Goal: Information Seeking & Learning: Find contact information

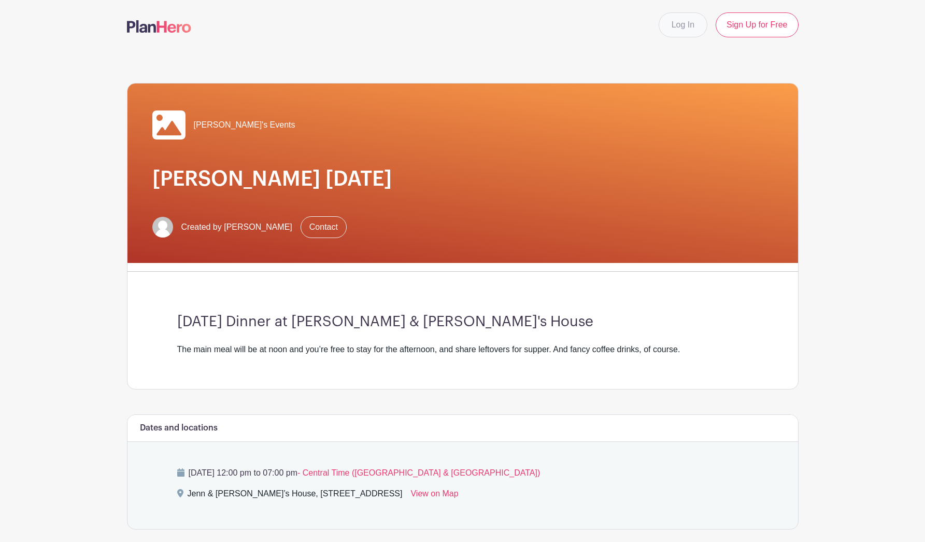
click at [686, 23] on link "Log In" at bounding box center [683, 24] width 49 height 25
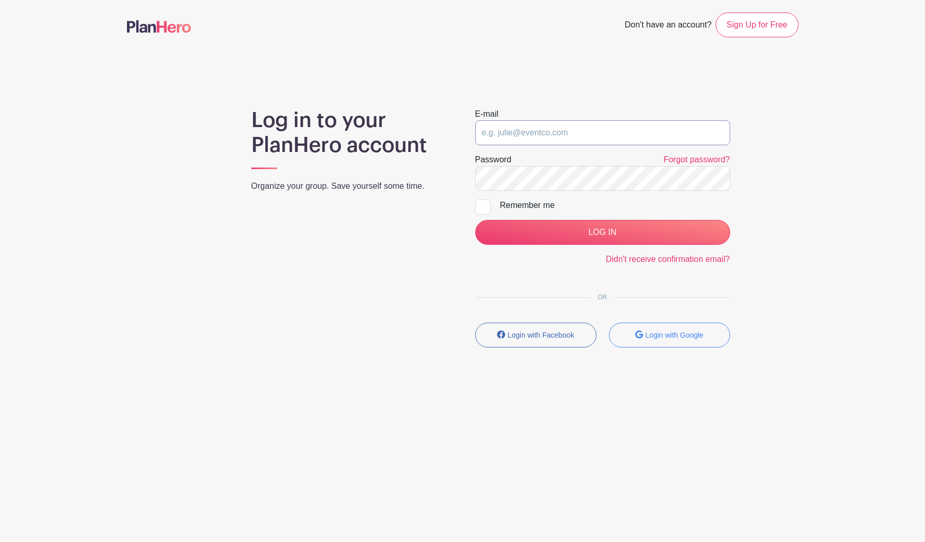
click at [533, 133] on input "email" at bounding box center [602, 132] width 255 height 25
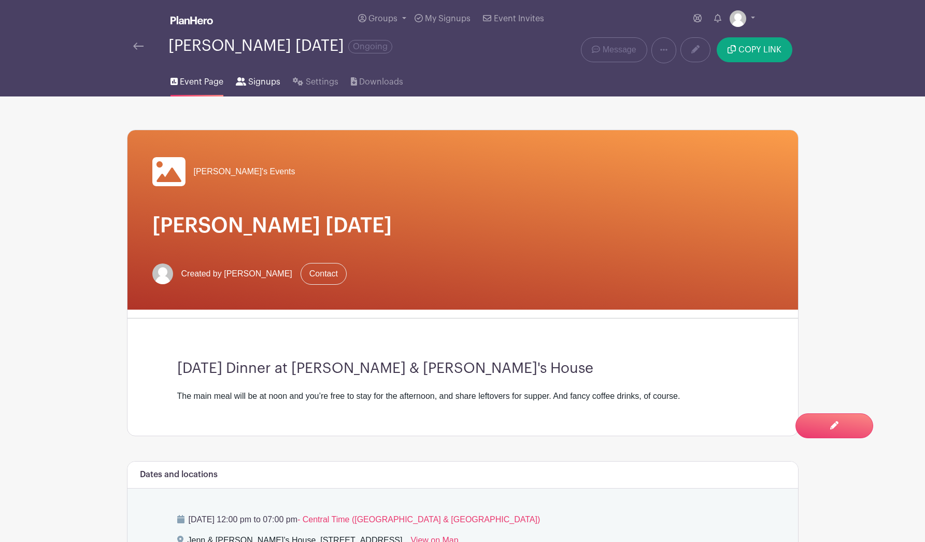
click at [252, 84] on span "Signups" at bounding box center [264, 82] width 32 height 12
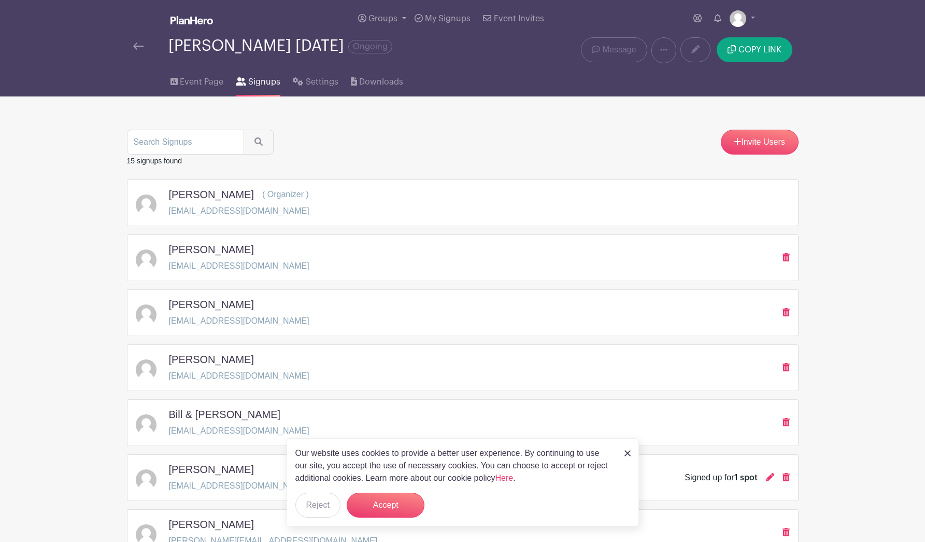
click at [562, 408] on div "Bill & Carol Lehman bclehman1943@gmail.com" at bounding box center [463, 422] width 654 height 29
click at [231, 424] on p "bclehman1943@gmail.com" at bounding box center [239, 430] width 140 height 12
click at [221, 408] on h5 "Bill & Carol Lehman" at bounding box center [225, 414] width 112 height 12
click at [374, 505] on button "Accept" at bounding box center [386, 504] width 78 height 25
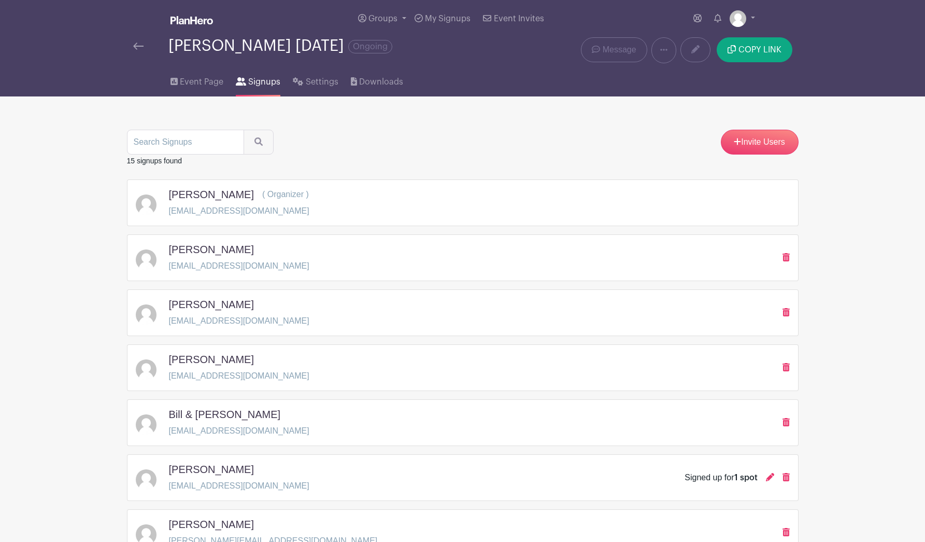
click at [787, 418] on icon at bounding box center [786, 422] width 7 height 8
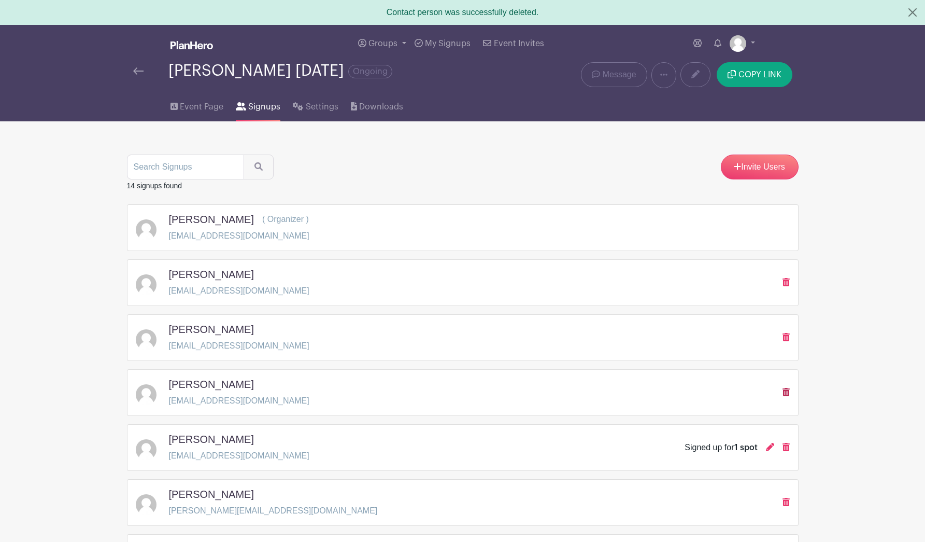
click at [787, 392] on icon at bounding box center [786, 392] width 7 height 8
click at [784, 282] on icon at bounding box center [786, 282] width 7 height 8
click at [206, 106] on span "Event Page" at bounding box center [202, 107] width 44 height 12
